Goal: Find specific page/section: Find specific page/section

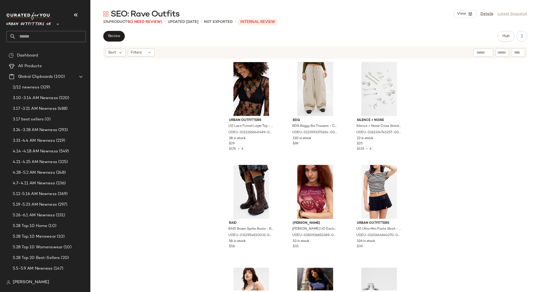
scroll to position [2, 0]
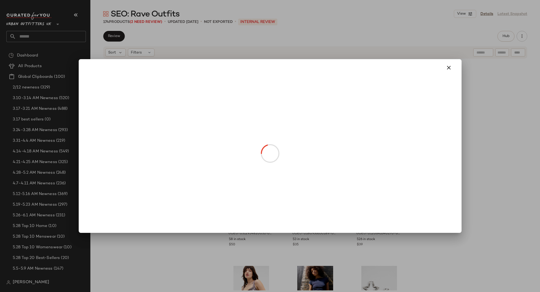
click at [340, 18] on div at bounding box center [270, 146] width 540 height 292
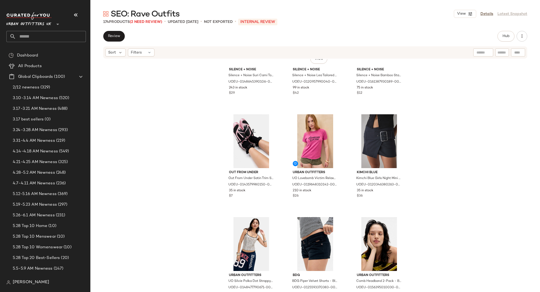
scroll to position [0, 0]
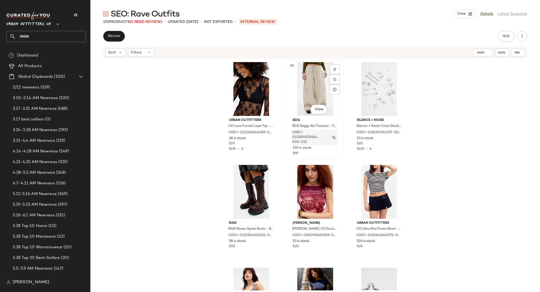
click at [333, 136] on img "button" at bounding box center [334, 137] width 3 height 3
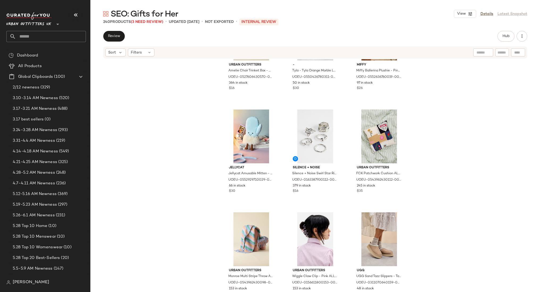
scroll to position [574, 0]
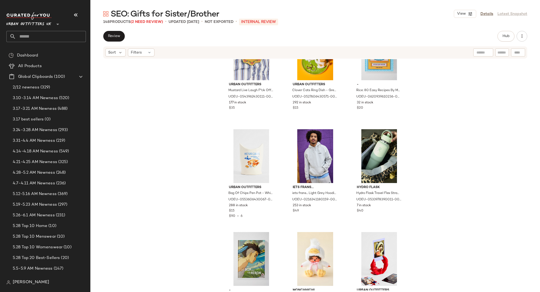
scroll to position [453, 0]
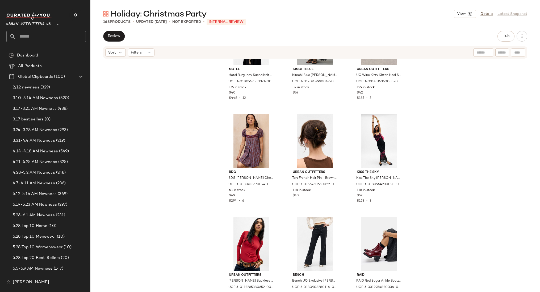
scroll to position [981, 0]
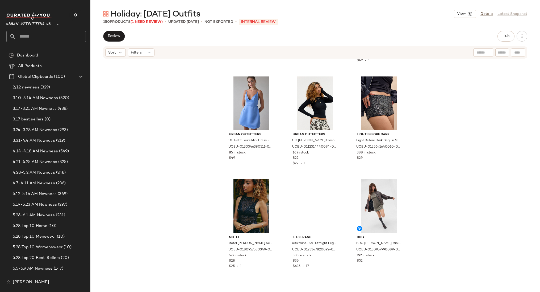
scroll to position [404, 0]
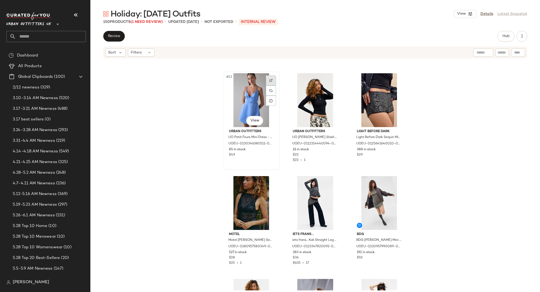
click at [272, 81] on div at bounding box center [271, 80] width 10 height 10
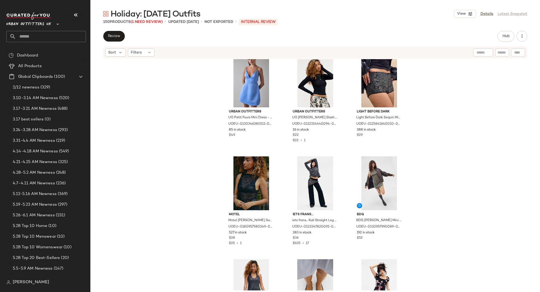
scroll to position [353, 0]
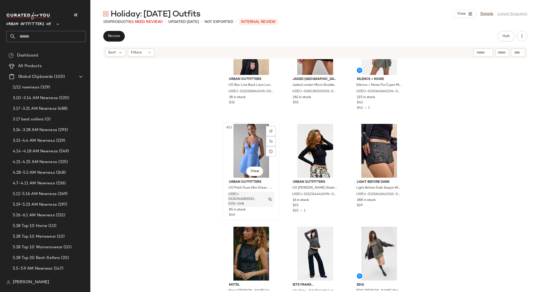
click at [270, 197] on button "button" at bounding box center [270, 199] width 7 height 5
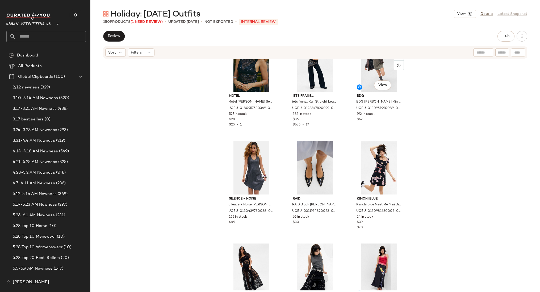
scroll to position [567, 0]
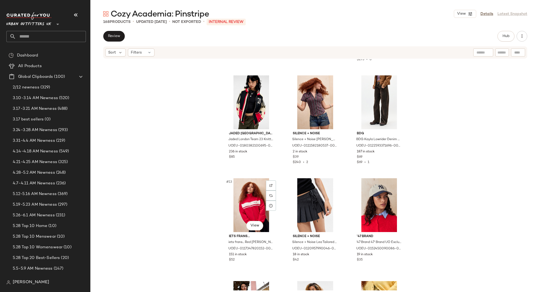
scroll to position [300, 0]
